Goal: Book appointment/travel/reservation

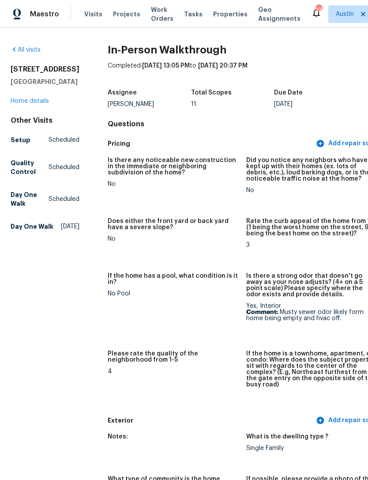
click at [92, 14] on span "Visits" at bounding box center [93, 14] width 18 height 9
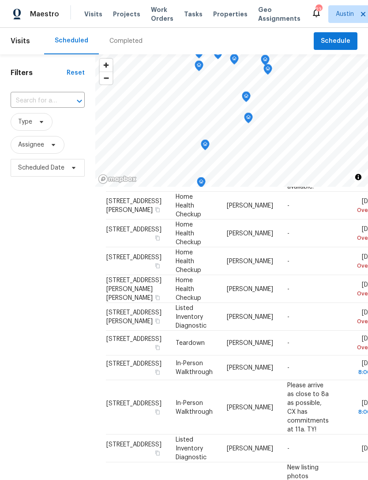
scroll to position [91, 0]
click at [0, 0] on icon at bounding box center [0, 0] width 0 height 0
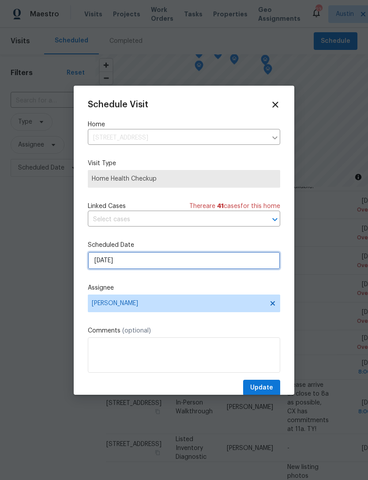
click at [168, 262] on input "[DATE]" at bounding box center [184, 261] width 193 height 18
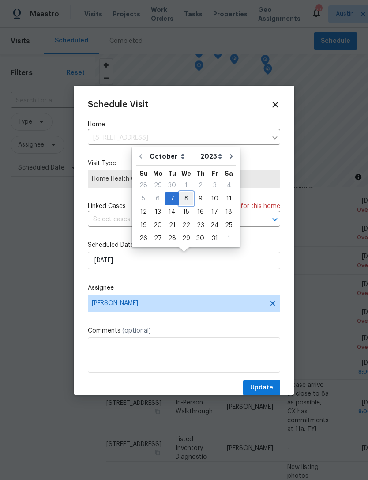
click at [187, 201] on div "8" at bounding box center [186, 199] width 14 height 12
type input "[DATE]"
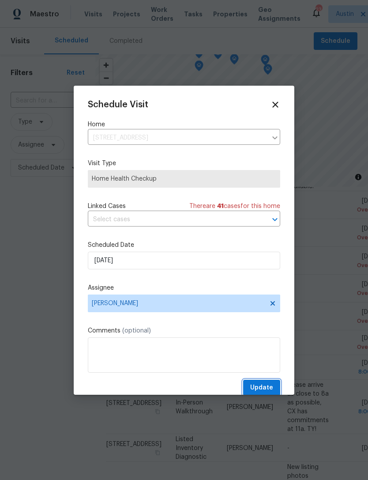
click at [272, 390] on span "Update" at bounding box center [261, 387] width 23 height 11
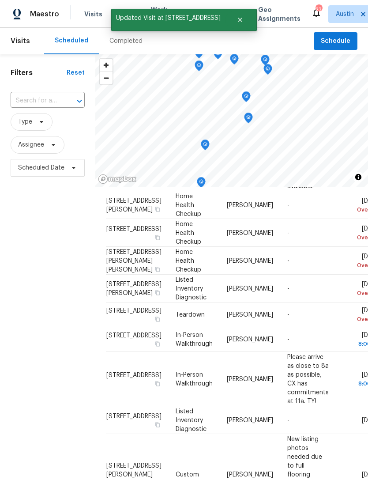
click at [0, 0] on icon at bounding box center [0, 0] width 0 height 0
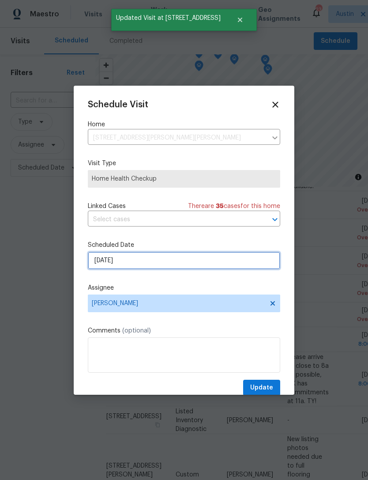
click at [170, 258] on input "[DATE]" at bounding box center [184, 261] width 193 height 18
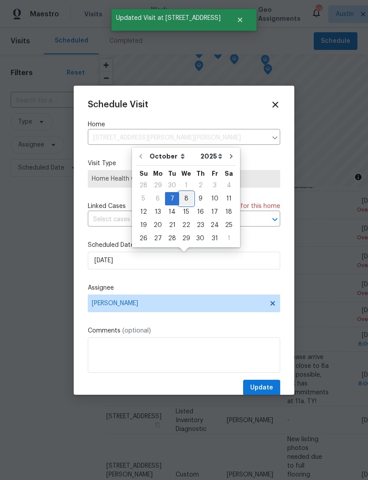
click at [188, 199] on div "8" at bounding box center [186, 199] width 14 height 12
type input "[DATE]"
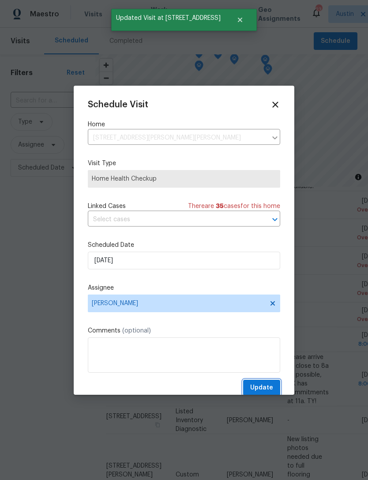
click at [268, 389] on span "Update" at bounding box center [261, 387] width 23 height 11
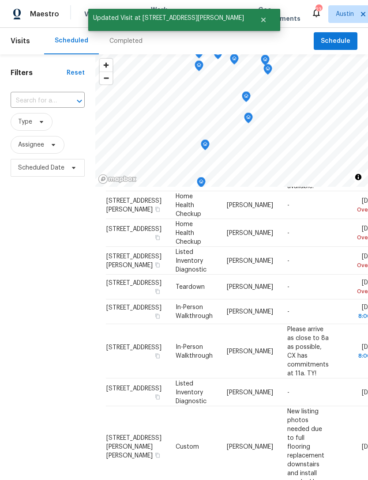
click at [0, 0] on icon at bounding box center [0, 0] width 0 height 0
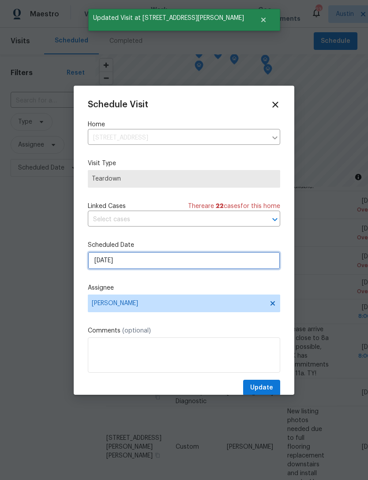
click at [163, 263] on input "[DATE]" at bounding box center [184, 261] width 193 height 18
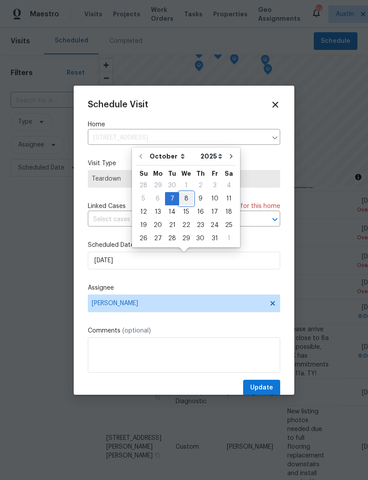
click at [185, 196] on div "8" at bounding box center [186, 199] width 14 height 12
type input "[DATE]"
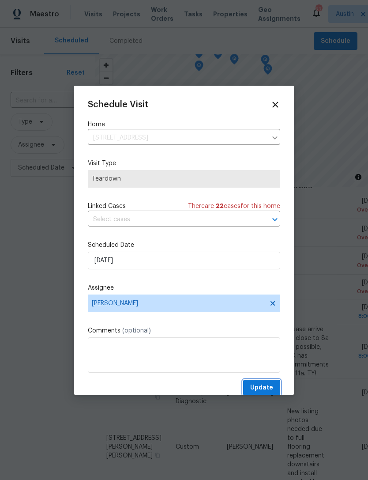
click at [270, 390] on span "Update" at bounding box center [261, 387] width 23 height 11
